Goal: Task Accomplishment & Management: Complete application form

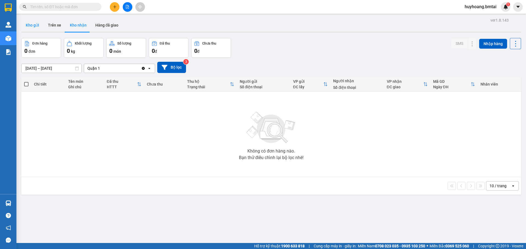
click at [37, 28] on button "Kho gửi" at bounding box center [32, 25] width 22 height 13
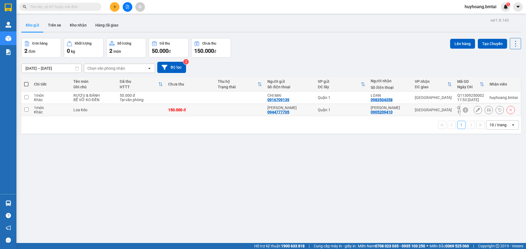
click at [439, 108] on div "[GEOGRAPHIC_DATA]" at bounding box center [432, 110] width 37 height 4
checkbox input "true"
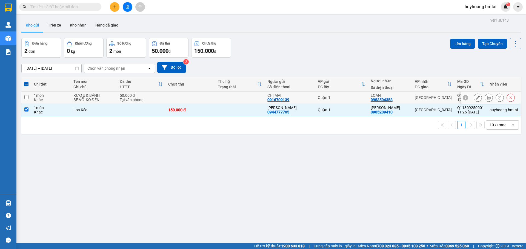
click at [432, 97] on div "[GEOGRAPHIC_DATA]" at bounding box center [432, 98] width 37 height 4
checkbox input "true"
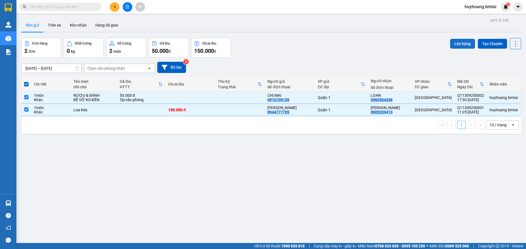
click at [463, 45] on button "Lên hàng" at bounding box center [462, 44] width 25 height 10
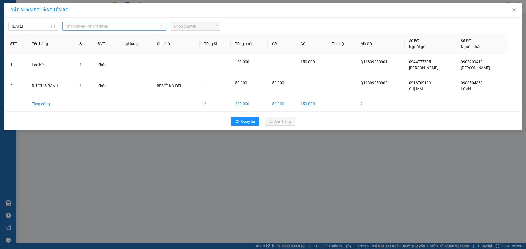
click at [130, 25] on span "Chọn tuyến - nhóm tuyến" at bounding box center [114, 26] width 97 height 8
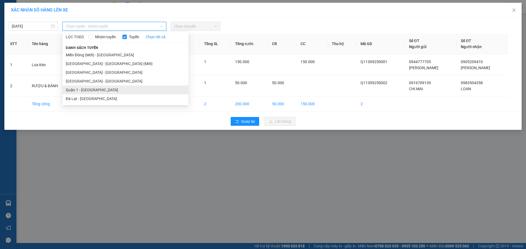
click at [119, 86] on li "Quận 1 - [GEOGRAPHIC_DATA]" at bounding box center [125, 90] width 126 height 9
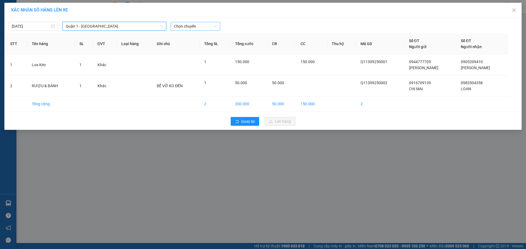
click at [210, 25] on span "Chọn chuyến" at bounding box center [195, 26] width 43 height 8
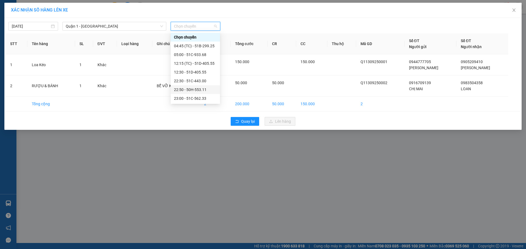
click at [207, 82] on div "22:30 - 51C-443.00" at bounding box center [195, 81] width 43 height 6
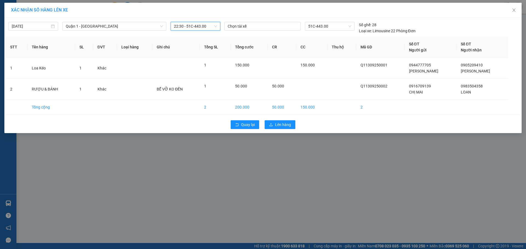
click at [273, 120] on div "Quay lại Lên hàng" at bounding box center [263, 125] width 514 height 14
click at [275, 122] on span "Lên hàng" at bounding box center [283, 125] width 16 height 6
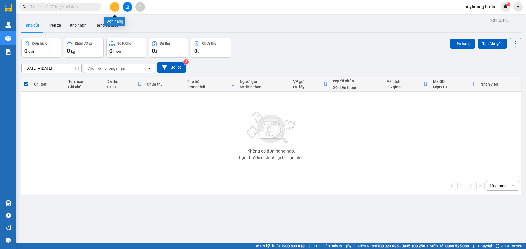
click at [114, 7] on icon "plus" at bounding box center [114, 7] width 3 height 0
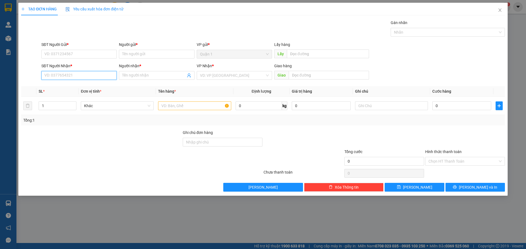
click at [79, 76] on input "SĐT Người Nhận *" at bounding box center [78, 75] width 75 height 9
click at [86, 52] on input "SĐT Người Gửi *" at bounding box center [78, 54] width 75 height 9
click at [85, 69] on div "SĐT Người Nhận *" at bounding box center [78, 67] width 75 height 8
click at [84, 72] on input "SĐT Người Nhận *" at bounding box center [78, 75] width 75 height 9
click at [83, 54] on input "SĐT Người Gửi *" at bounding box center [78, 54] width 75 height 9
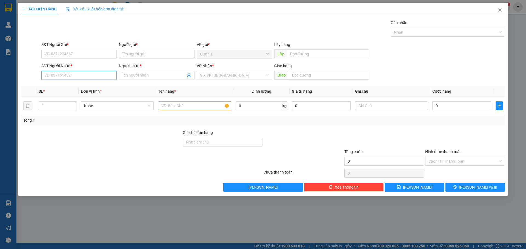
click at [87, 75] on input "SĐT Người Nhận *" at bounding box center [78, 75] width 75 height 9
click at [88, 53] on input "SĐT Người Gửi *" at bounding box center [78, 54] width 75 height 9
click at [91, 76] on input "SĐT Người Nhận *" at bounding box center [78, 75] width 75 height 9
click at [82, 54] on input "SĐT Người Gửi *" at bounding box center [78, 54] width 75 height 9
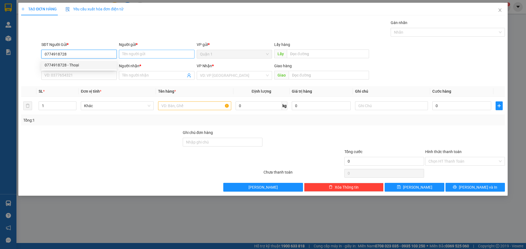
type input "0774918728"
click at [145, 55] on input "Người gửi *" at bounding box center [156, 54] width 75 height 9
click at [96, 52] on input "0774918728" at bounding box center [78, 54] width 75 height 9
click at [81, 66] on div "0774918728 - Thoại" at bounding box center [79, 65] width 69 height 6
type input "Thoại"
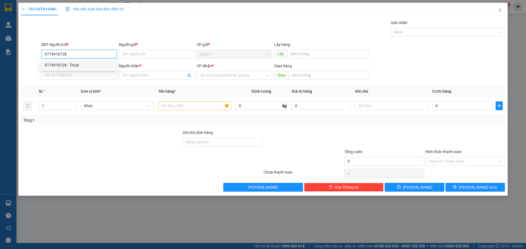
type input "0986396219"
type input "[PERSON_NAME]"
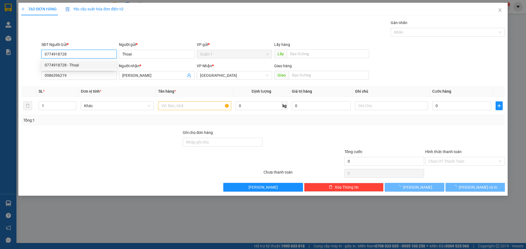
type input "30.000"
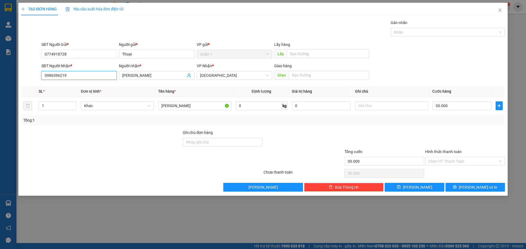
click at [87, 75] on input "0986396219" at bounding box center [78, 75] width 75 height 9
type input "0906253934"
click at [155, 76] on input "[PERSON_NAME]" at bounding box center [153, 76] width 63 height 6
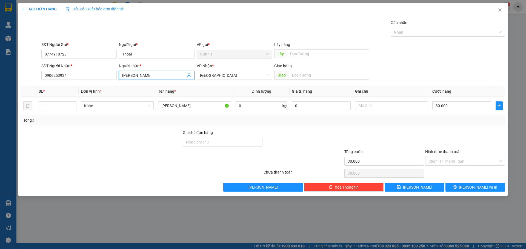
click at [155, 76] on input "[PERSON_NAME]" at bounding box center [153, 76] width 63 height 6
type input "[PERSON_NAME]"
click at [449, 161] on input "Hình thức thanh toán" at bounding box center [462, 161] width 69 height 8
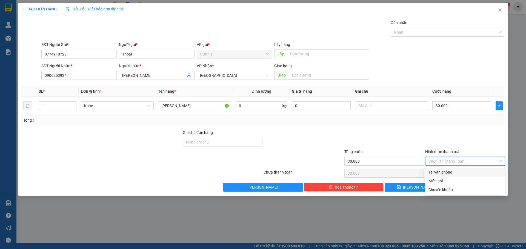
click at [448, 173] on div "Tại văn phòng" at bounding box center [464, 172] width 73 height 6
type input "0"
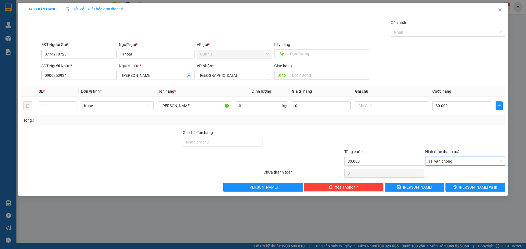
click at [392, 133] on div at bounding box center [384, 139] width 81 height 19
click at [194, 141] on input "Ghi chú đơn hàng" at bounding box center [223, 142] width 80 height 9
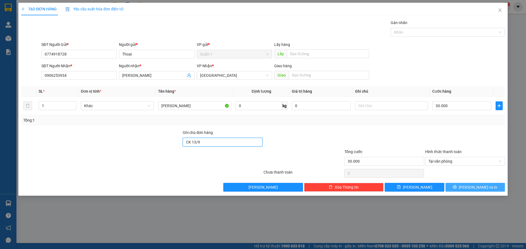
type input "CK 13/9"
click at [456, 187] on icon "printer" at bounding box center [455, 188] width 4 height 4
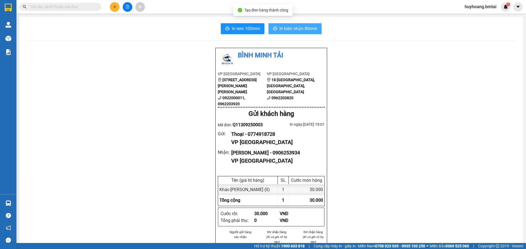
click at [291, 30] on span "In biên nhận 80mm" at bounding box center [298, 28] width 38 height 7
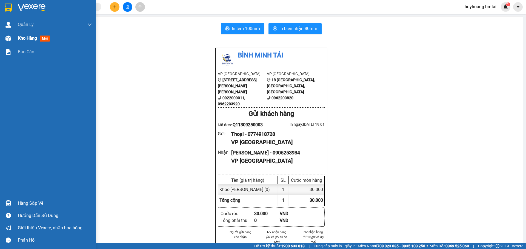
click at [17, 41] on div "Kho hàng mới" at bounding box center [48, 38] width 96 height 14
